Goal: Transaction & Acquisition: Register for event/course

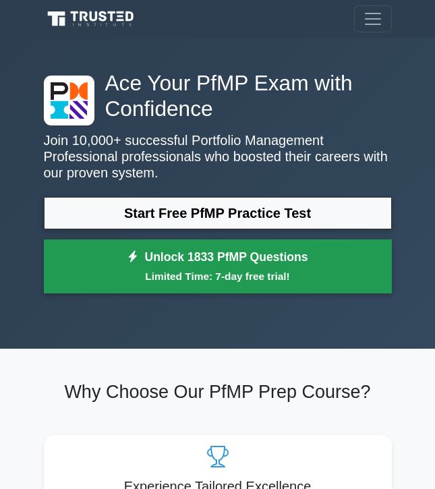
click at [175, 258] on link "Unlock 1833 PfMP Questions Limited Time: 7-day free trial!" at bounding box center [218, 266] width 348 height 54
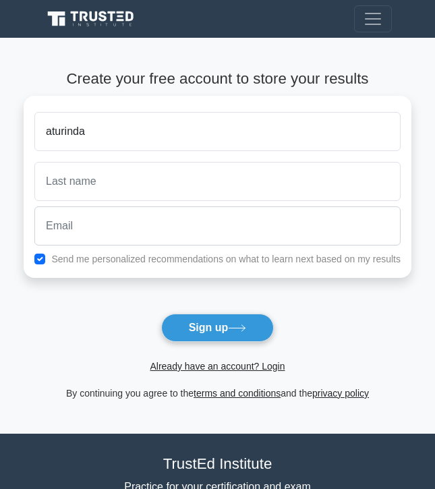
type input "aturinda"
click at [161, 314] on button "Sign up" at bounding box center [217, 328] width 113 height 28
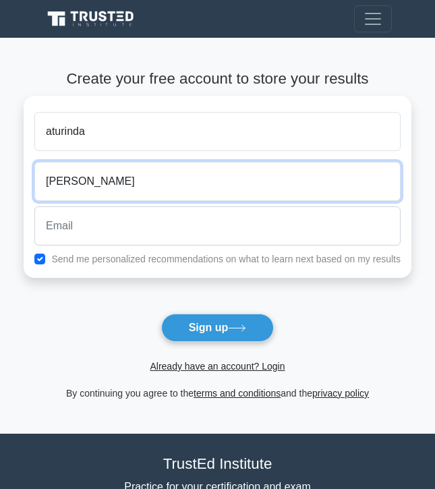
type input "doreen"
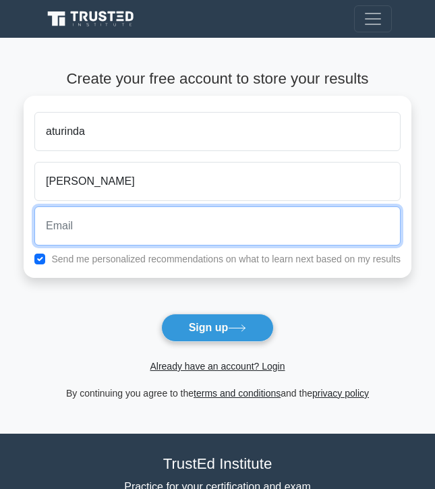
click at [101, 219] on input "email" at bounding box center [217, 225] width 366 height 39
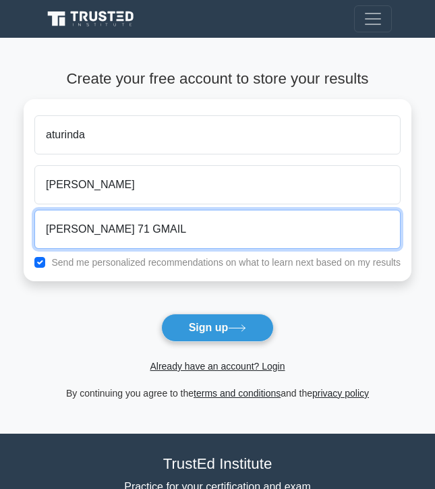
click at [161, 314] on button "Sign up" at bounding box center [217, 328] width 113 height 28
type input "a"
click at [161, 314] on button "Sign up" at bounding box center [217, 328] width 113 height 28
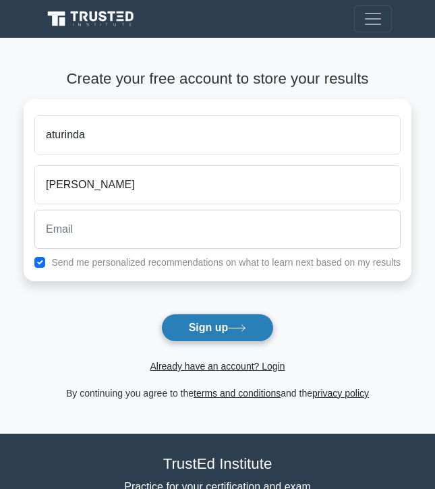
drag, startPoint x: 219, startPoint y: 337, endPoint x: 219, endPoint y: 328, distance: 8.8
click at [219, 328] on button "Sign up" at bounding box center [217, 328] width 113 height 28
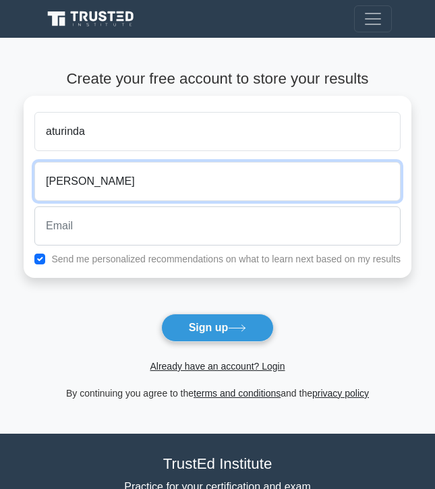
drag, startPoint x: 144, startPoint y: 174, endPoint x: 134, endPoint y: 177, distance: 10.7
click at [134, 177] on input "doreen" at bounding box center [217, 181] width 366 height 39
type input "d"
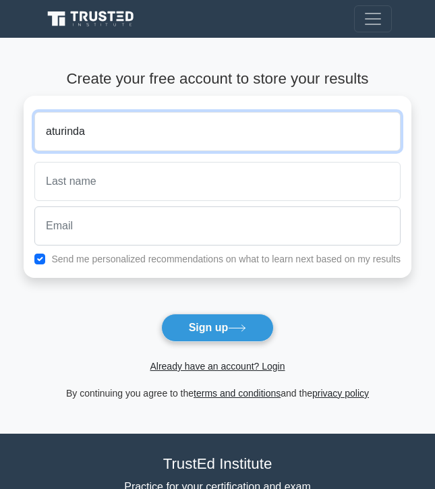
click at [100, 135] on input "aturinda" at bounding box center [217, 131] width 366 height 39
type input "a"
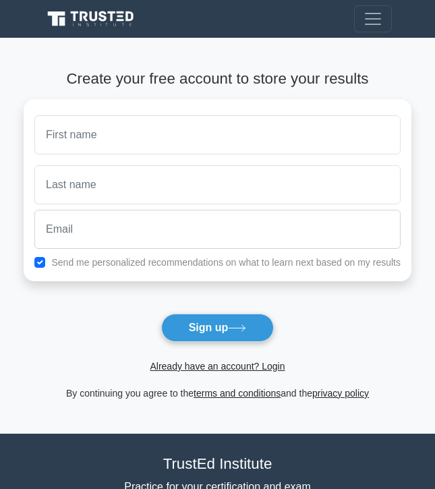
drag, startPoint x: 177, startPoint y: 379, endPoint x: 181, endPoint y: 389, distance: 10.0
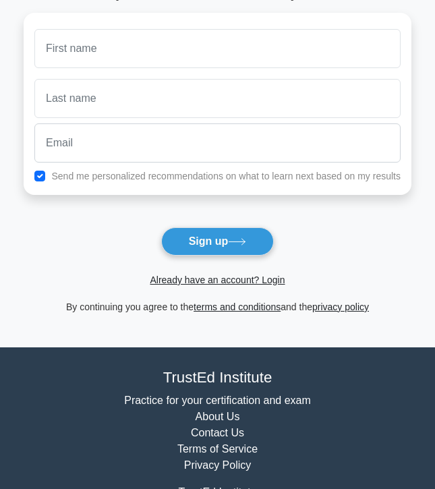
click at [349, 216] on form "Create your free account to store your results Send me personalized recommendat…" at bounding box center [218, 149] width 388 height 331
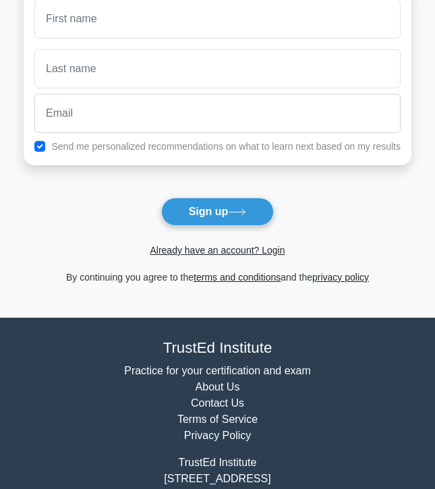
scroll to position [82, 0]
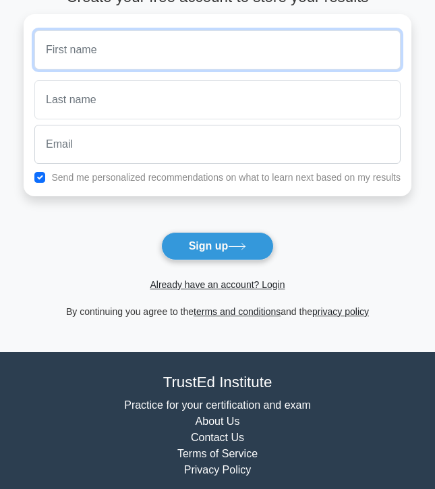
click at [117, 53] on input "text" at bounding box center [217, 49] width 366 height 39
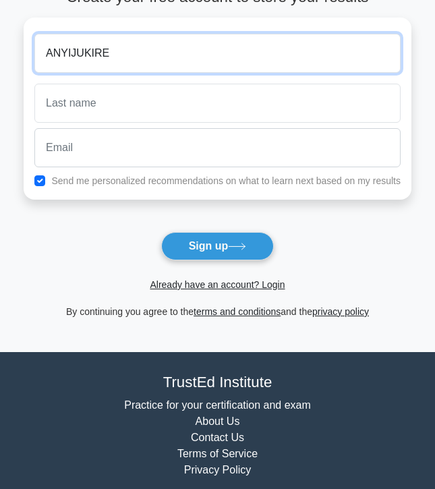
type input "ANYIJUKIRE"
click at [161, 232] on button "Sign up" at bounding box center [217, 246] width 113 height 28
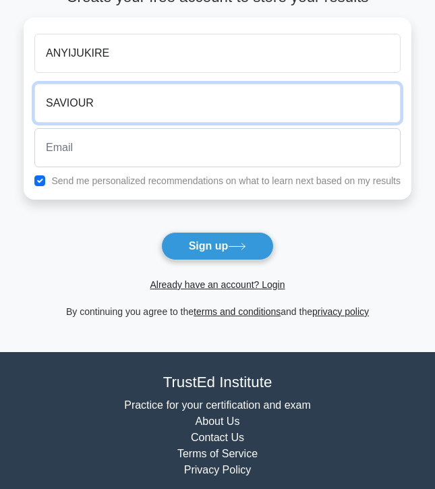
type input "SAVIOUR"
click at [161, 232] on button "Sign up" at bounding box center [217, 246] width 113 height 28
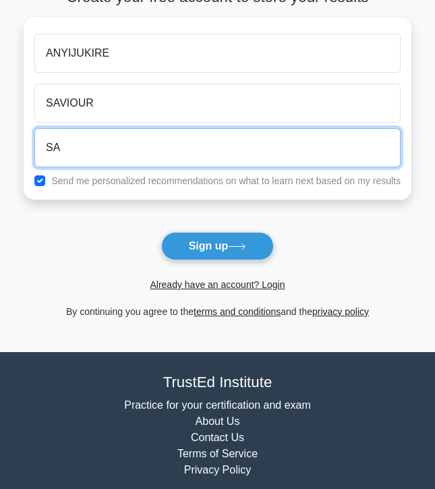
type input "S"
type input "saviour"
